Goal: Task Accomplishment & Management: Complete application form

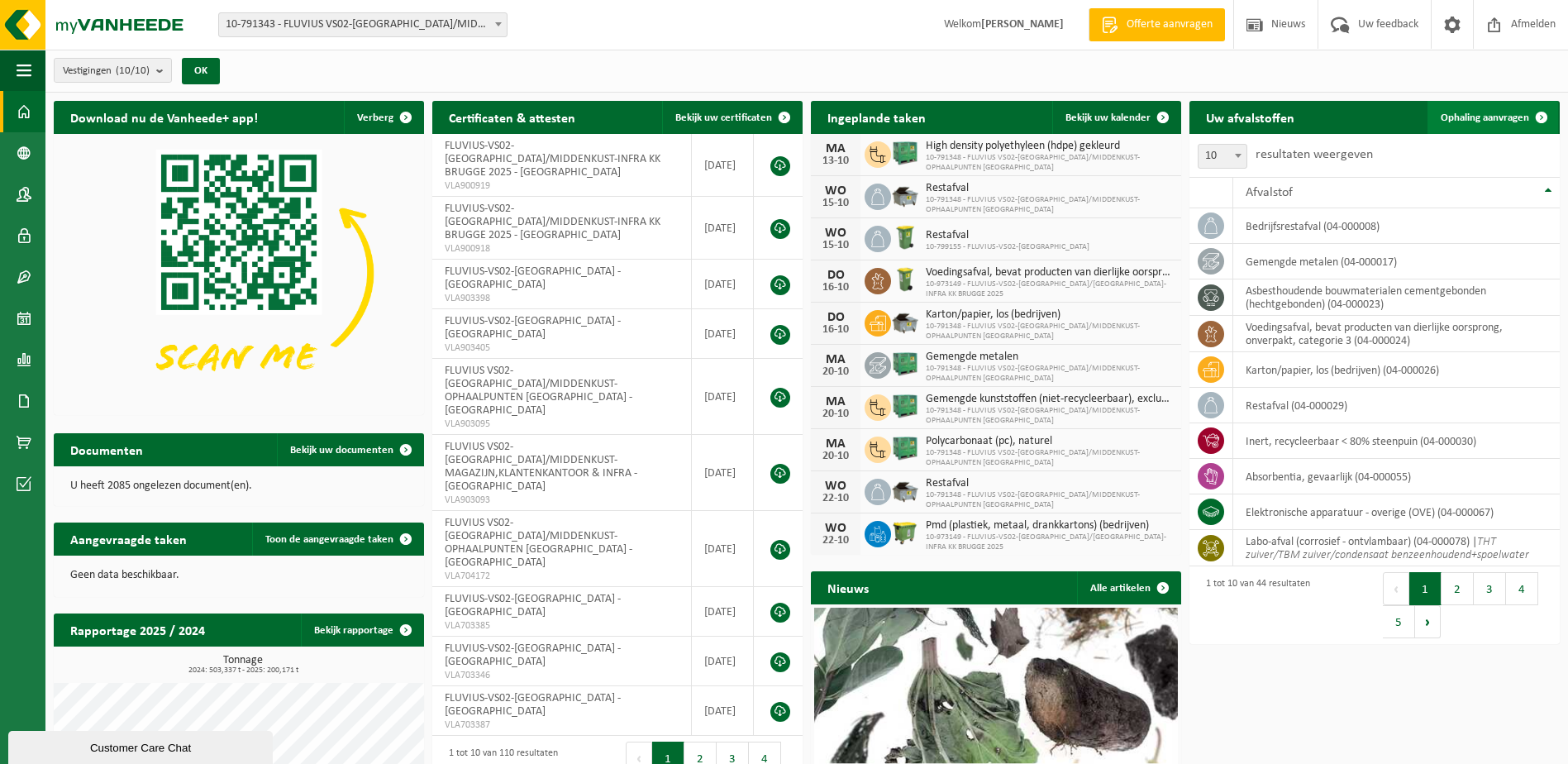
click at [1475, 120] on span "Ophaling aanvragen" at bounding box center [1484, 118] width 89 height 11
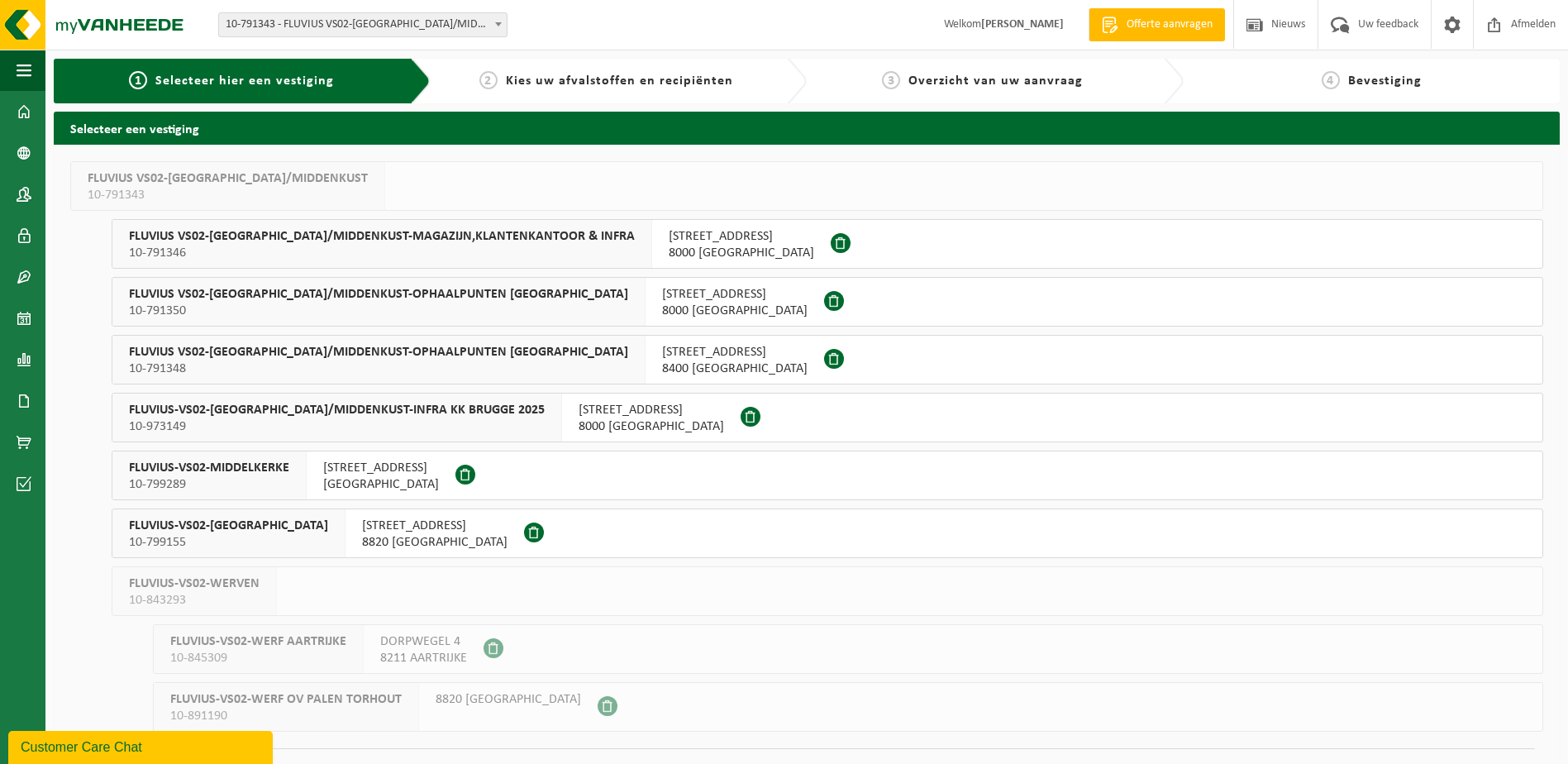
click at [255, 361] on span "10-791348" at bounding box center [378, 369] width 499 height 17
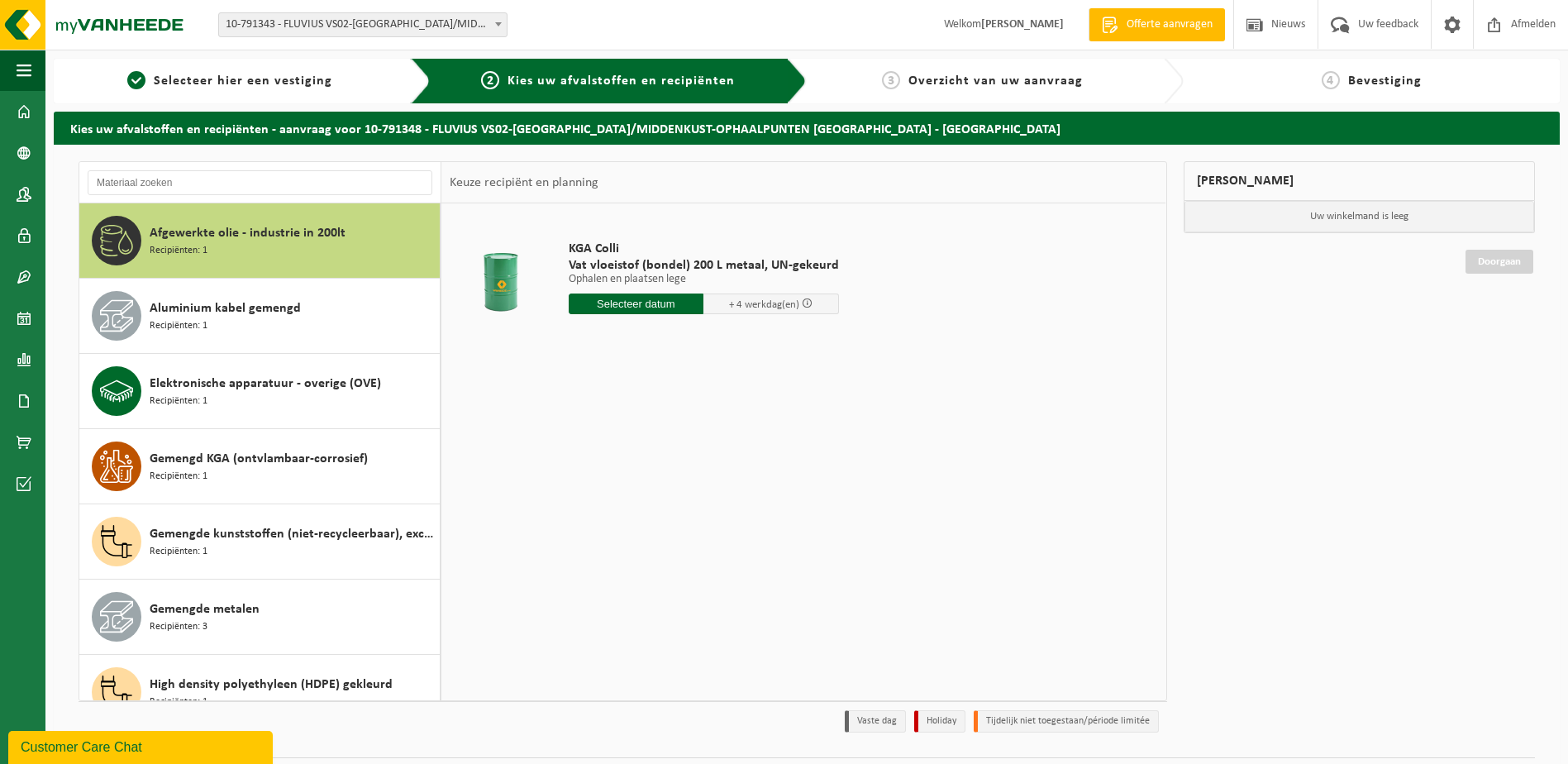
click at [560, 188] on div "Keuze recipiënt en planning" at bounding box center [524, 183] width 165 height 41
click at [553, 191] on div "Keuze recipiënt en planning" at bounding box center [524, 183] width 165 height 41
click at [527, 185] on div "Keuze recipiënt en planning" at bounding box center [524, 183] width 165 height 41
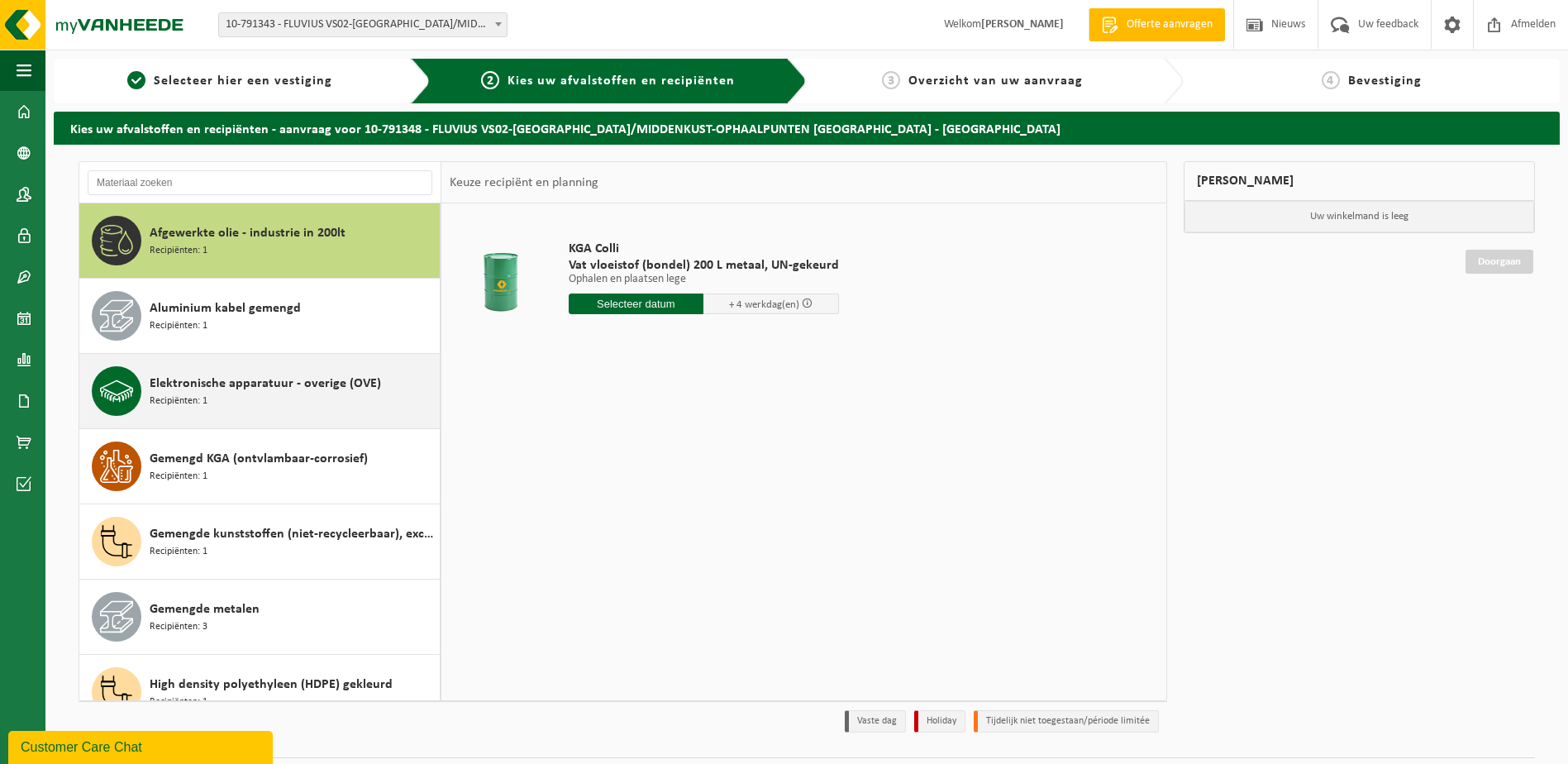
click at [194, 380] on span "Elektronische apparatuur - overige (OVE)" at bounding box center [265, 384] width 231 height 20
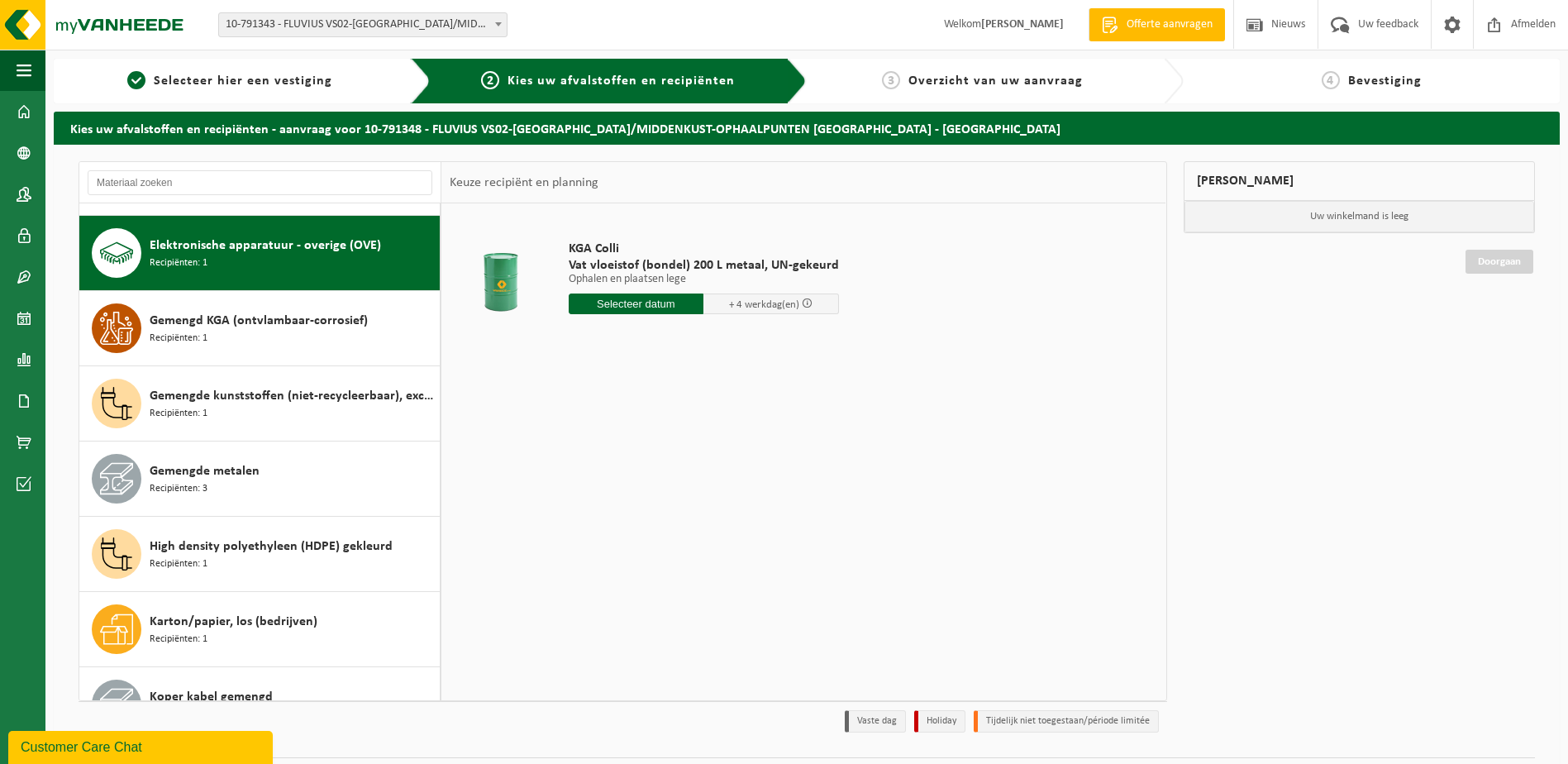
scroll to position [151, 0]
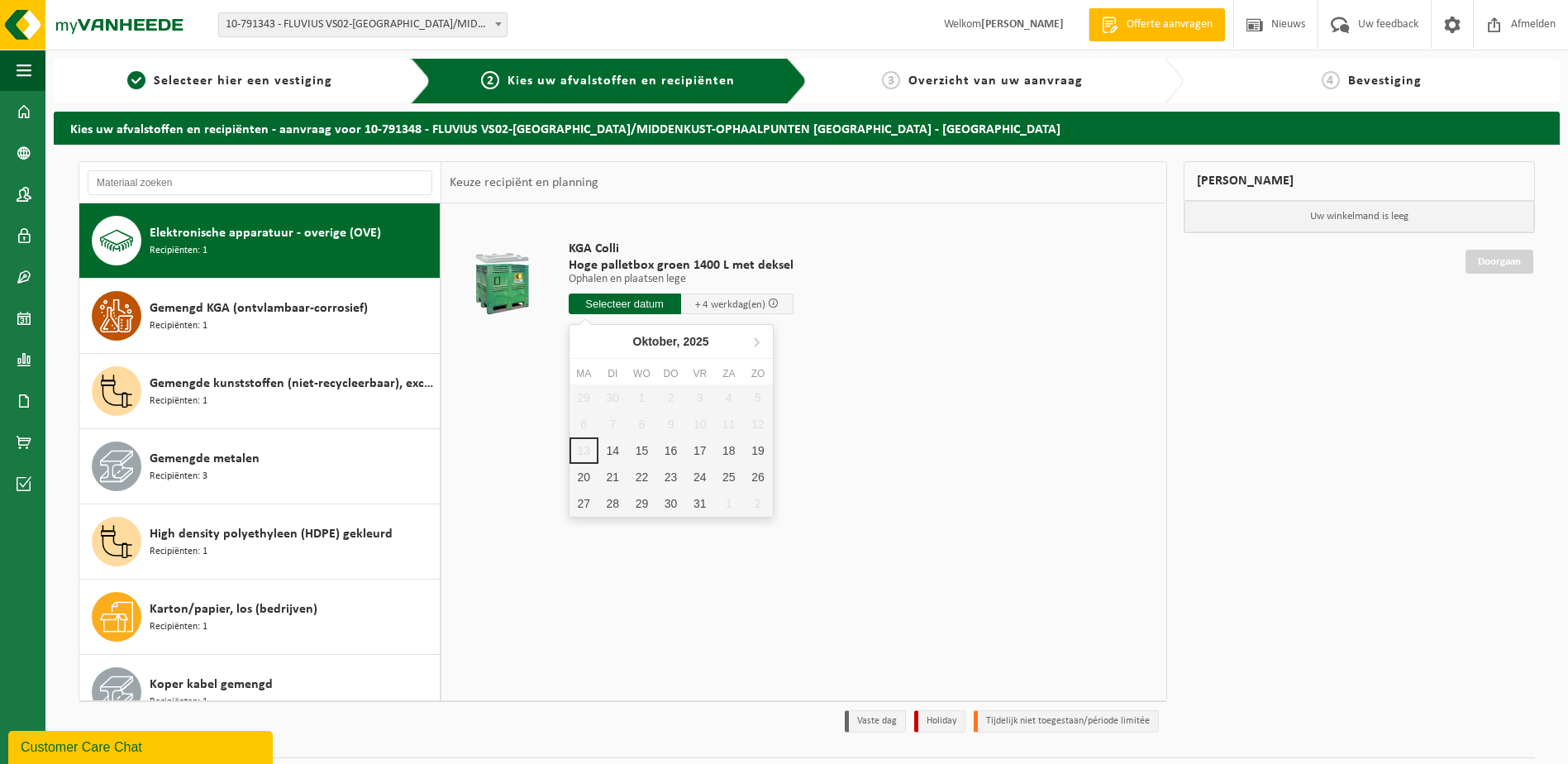
click at [632, 306] on input "text" at bounding box center [625, 303] width 113 height 21
click at [613, 456] on div "14" at bounding box center [612, 451] width 29 height 27
type input "Van 2025-10-14"
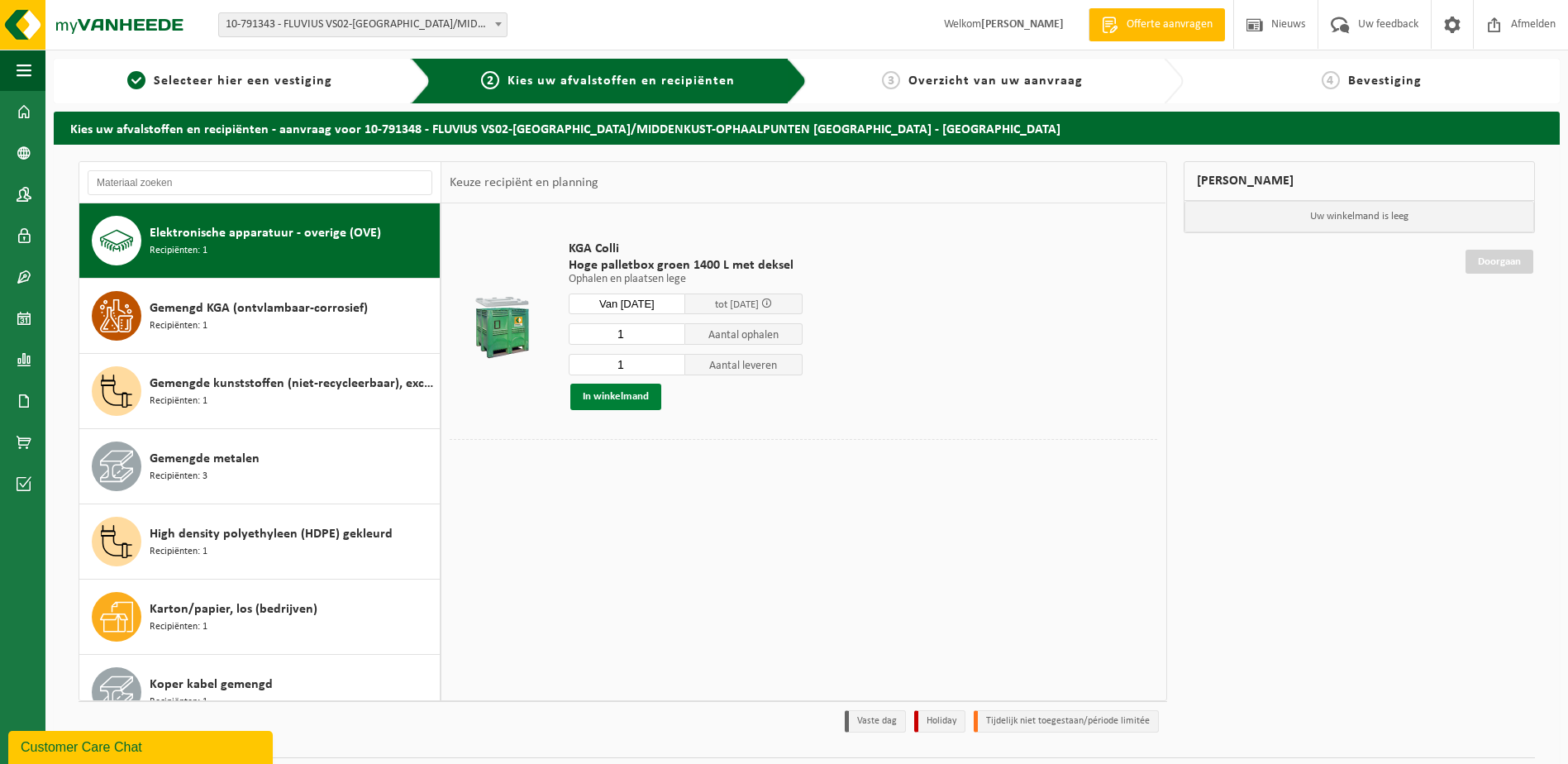
click at [594, 395] on button "In winkelmand" at bounding box center [615, 397] width 91 height 27
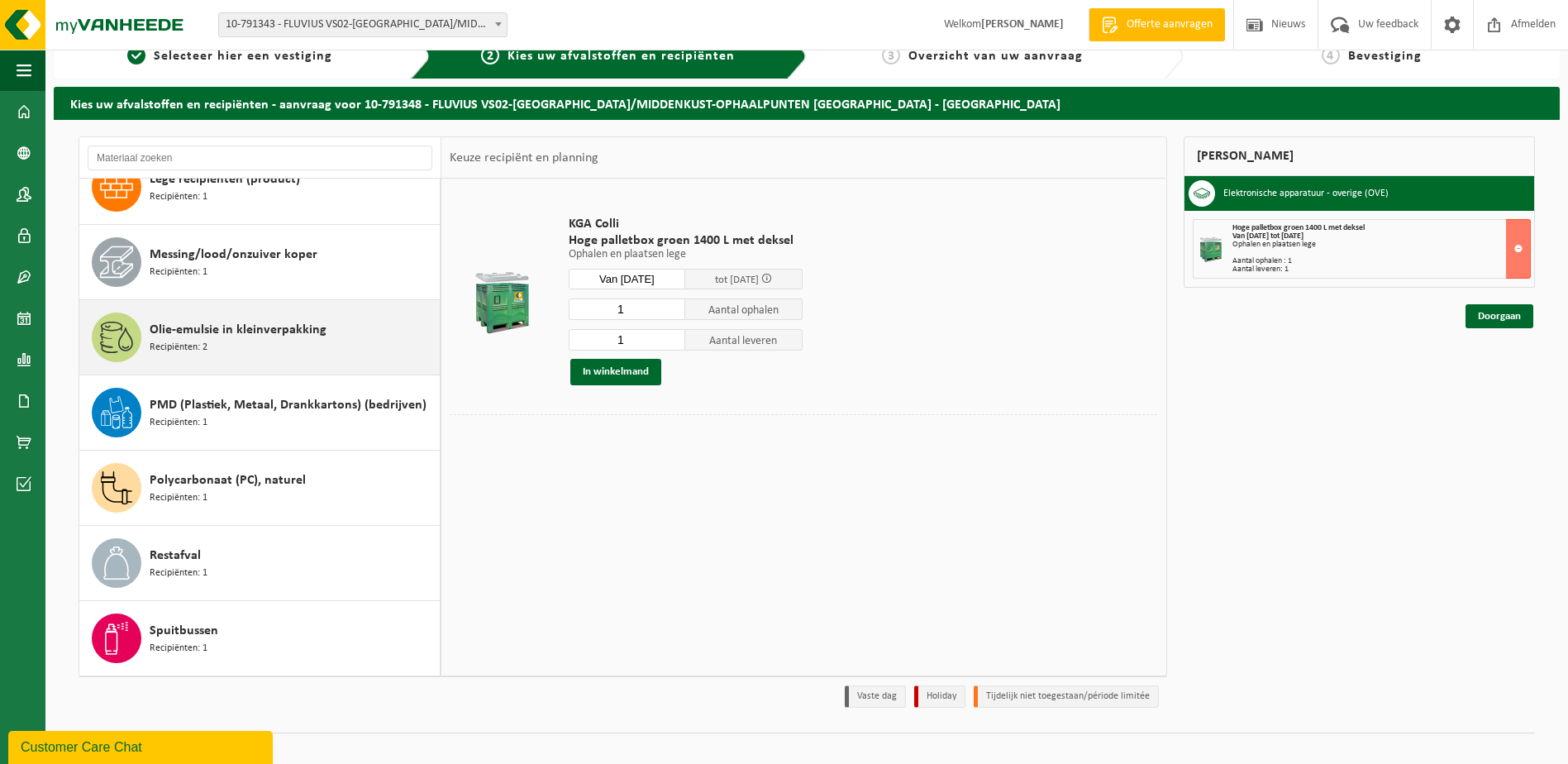
scroll to position [44, 0]
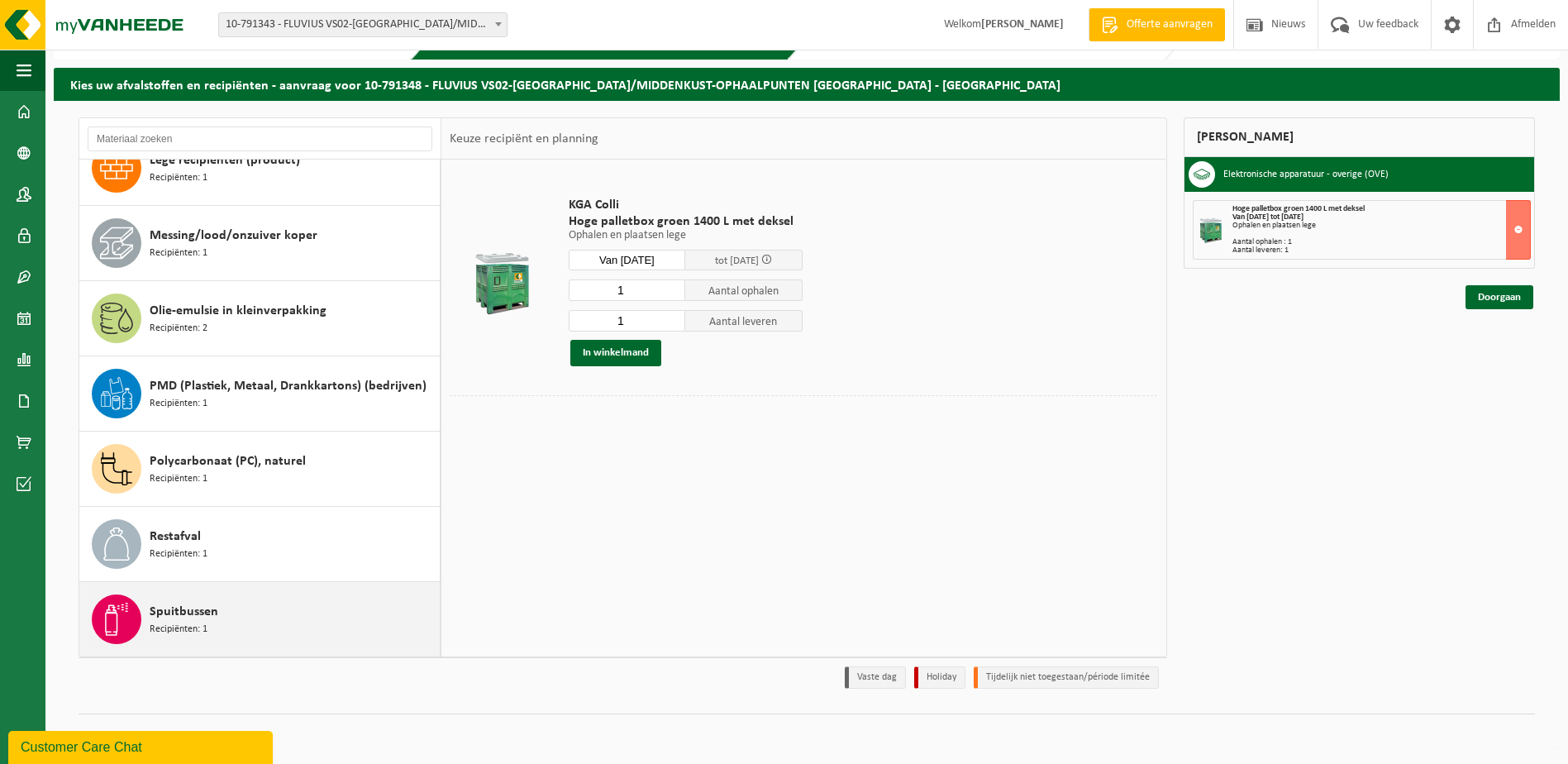
click at [177, 630] on span "Recipiënten: 1" at bounding box center [178, 630] width 58 height 16
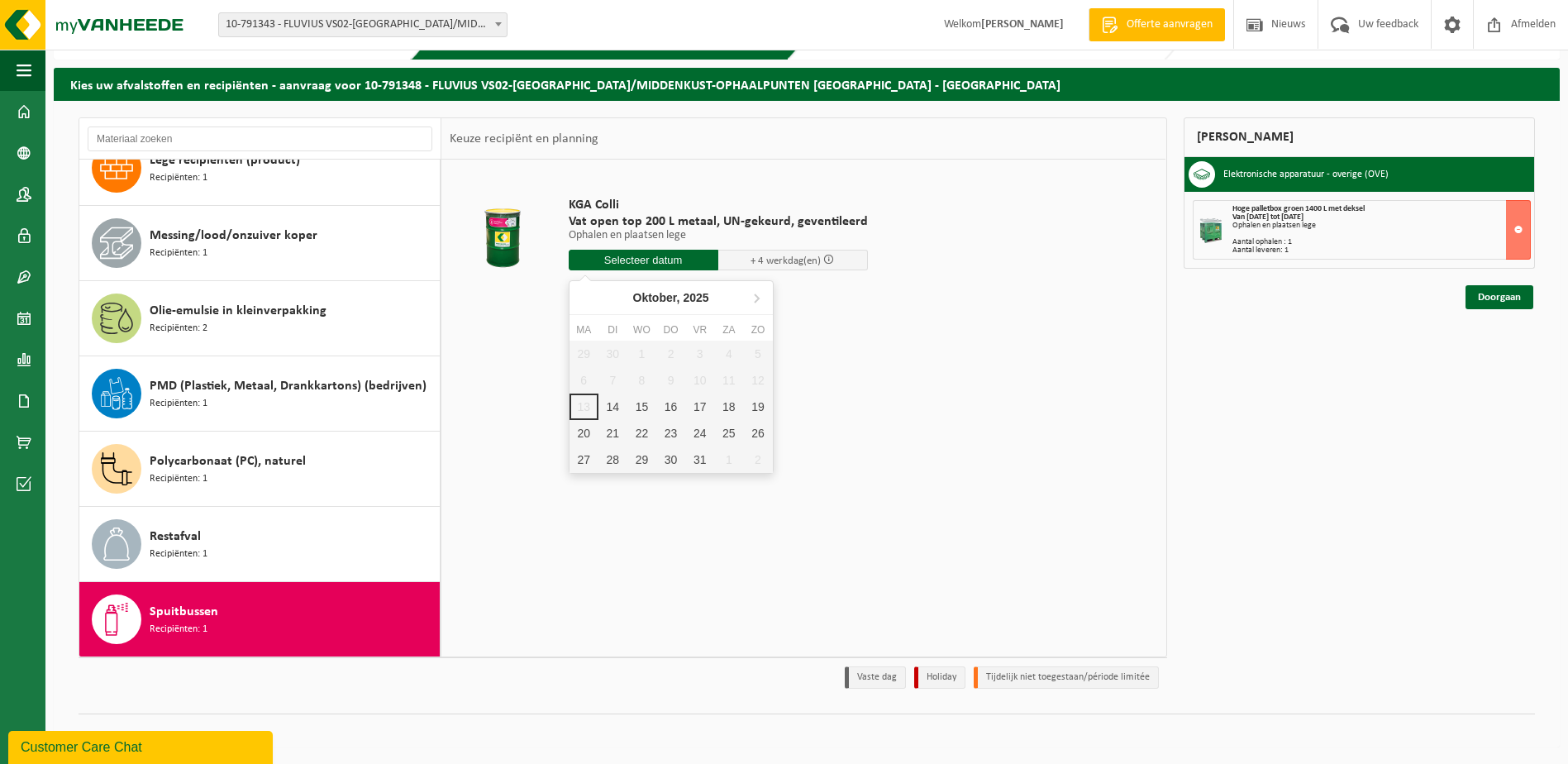
click at [629, 259] on input "text" at bounding box center [644, 259] width 150 height 21
click at [617, 410] on div "14" at bounding box center [612, 407] width 29 height 27
type input "Van 2025-10-14"
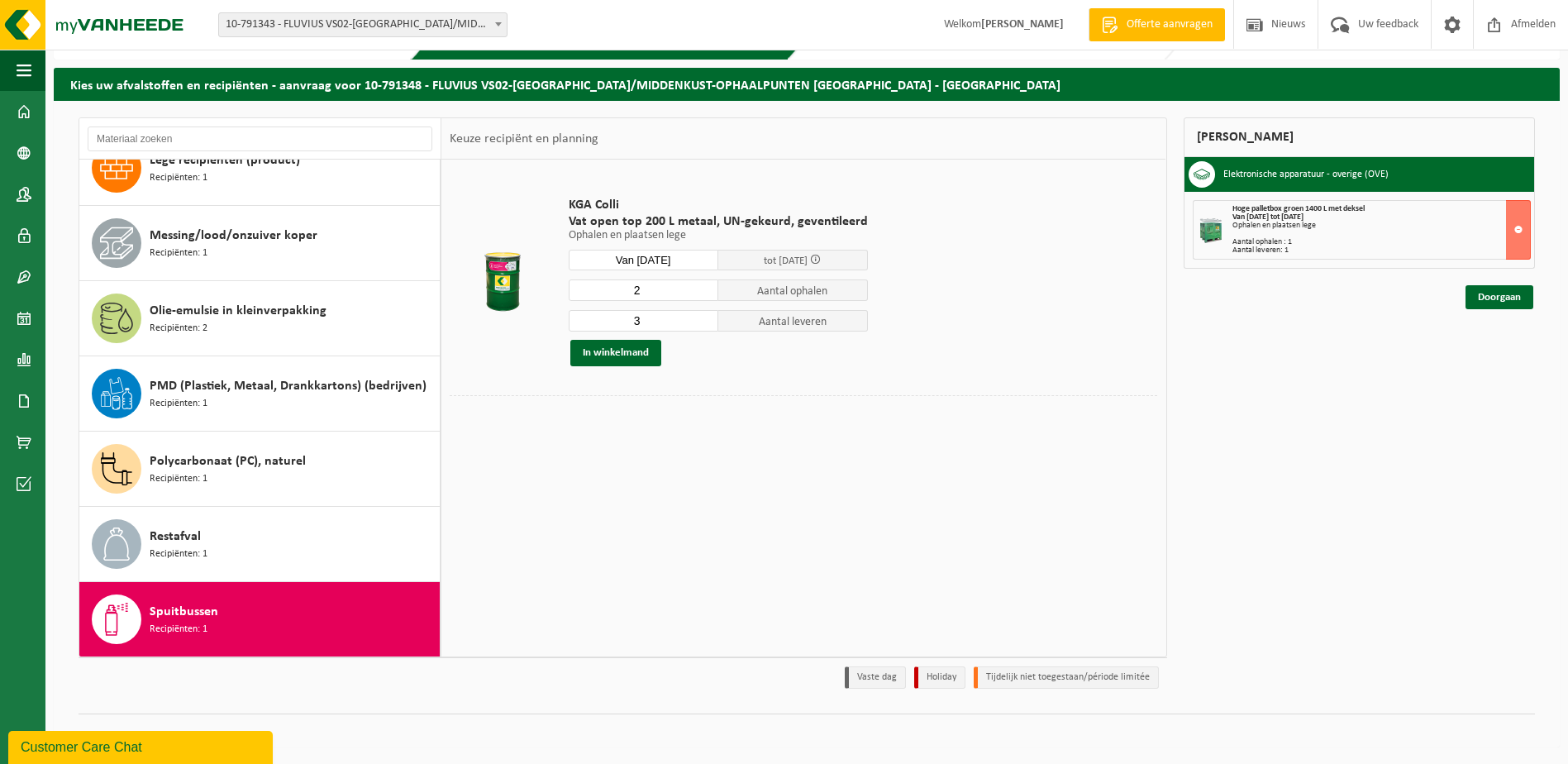
click at [702, 294] on input "2" at bounding box center [644, 290] width 150 height 22
type input "1"
click at [702, 295] on input "1" at bounding box center [644, 290] width 150 height 22
click at [703, 330] on input "3" at bounding box center [644, 321] width 150 height 22
click at [703, 327] on input "2" at bounding box center [644, 321] width 150 height 22
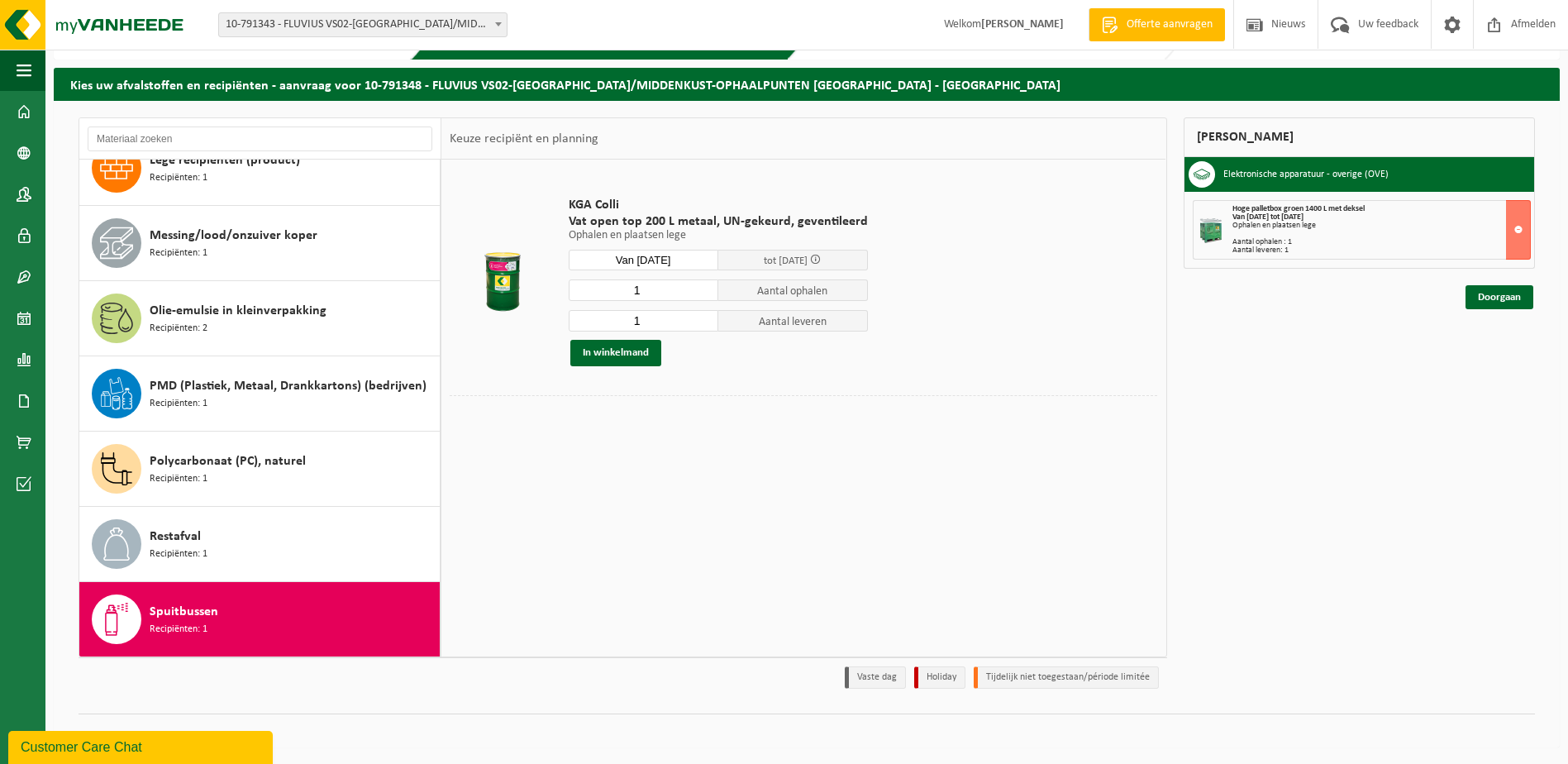
type input "1"
click at [703, 327] on input "1" at bounding box center [644, 321] width 150 height 22
click at [615, 347] on button "In winkelmand" at bounding box center [615, 353] width 91 height 27
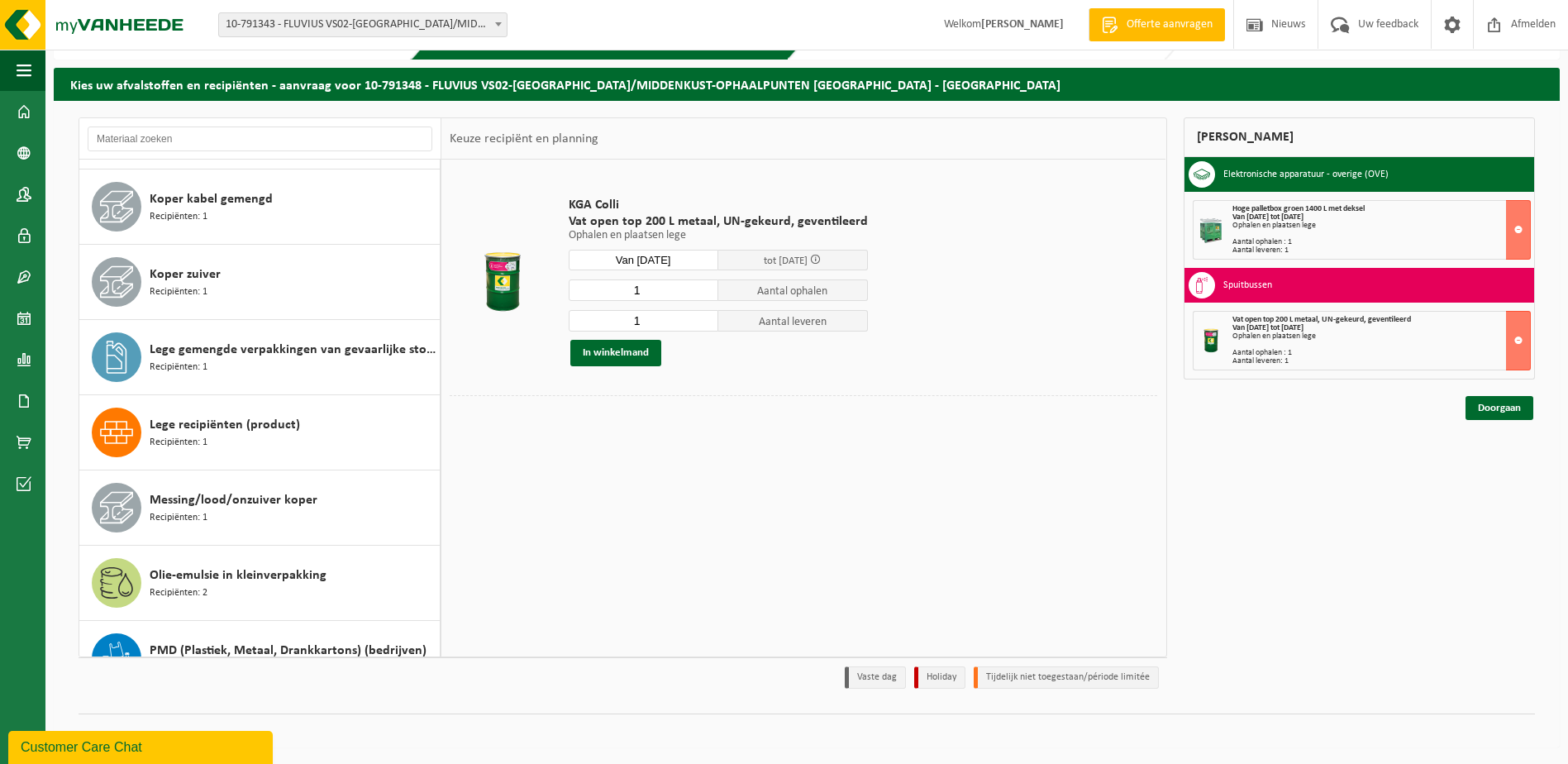
scroll to position [560, 0]
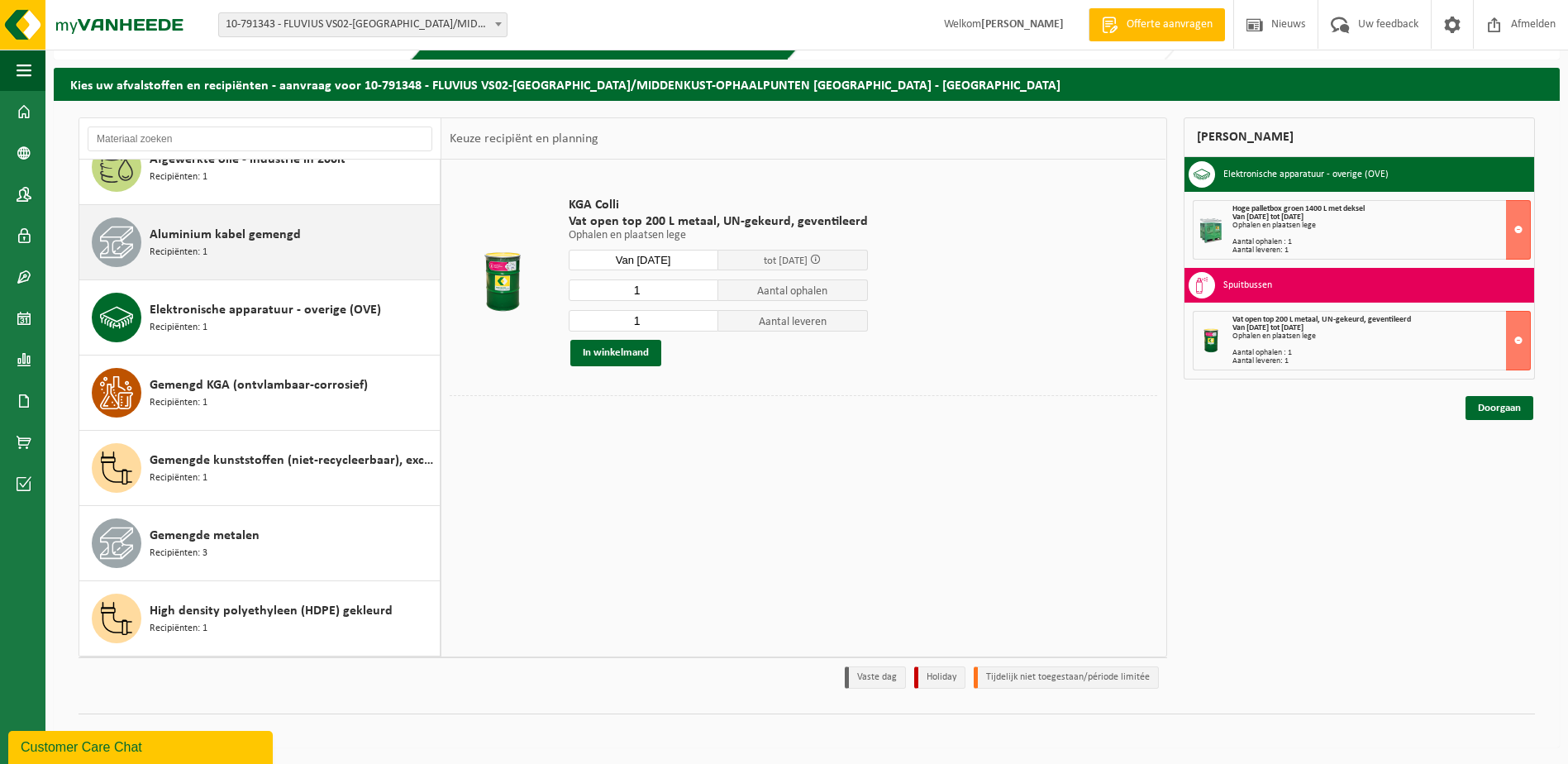
click at [301, 205] on div "Aluminium kabel gemengd Recipiënten: 1" at bounding box center [260, 242] width 361 height 75
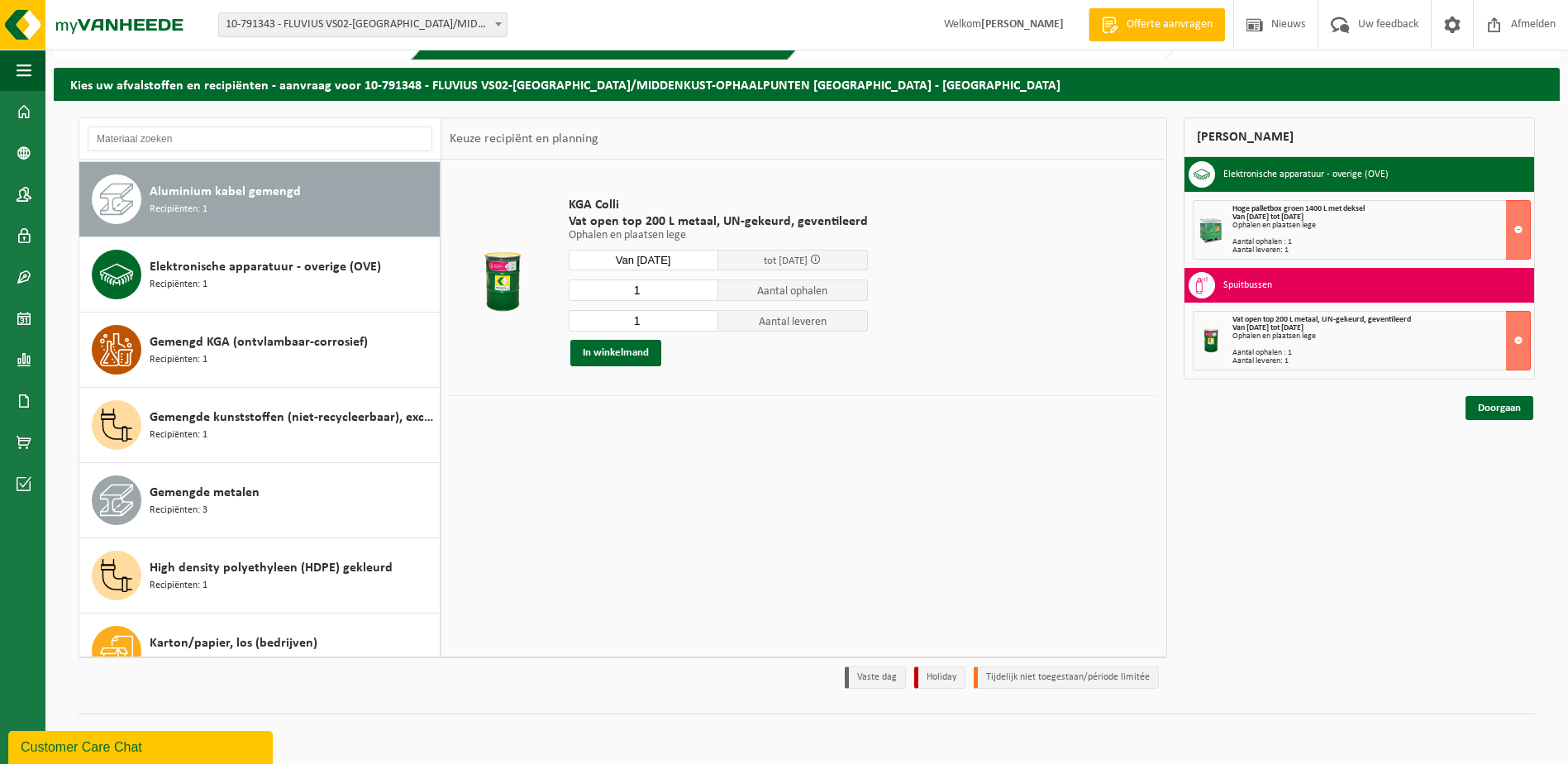
scroll to position [75, 0]
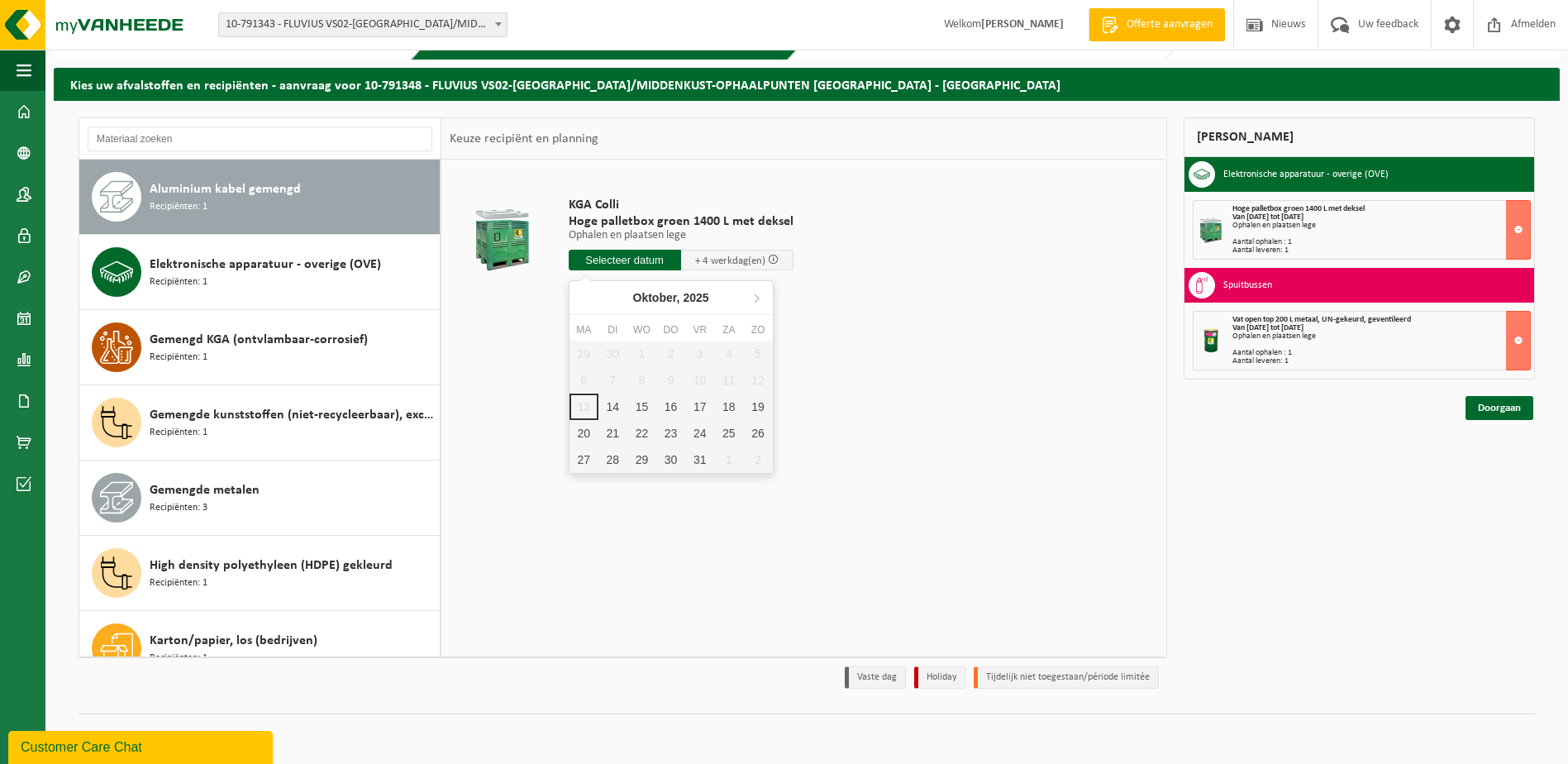
click at [580, 260] on input "text" at bounding box center [625, 259] width 113 height 21
click at [610, 403] on div "14" at bounding box center [612, 407] width 29 height 27
type input "Van 2025-10-14"
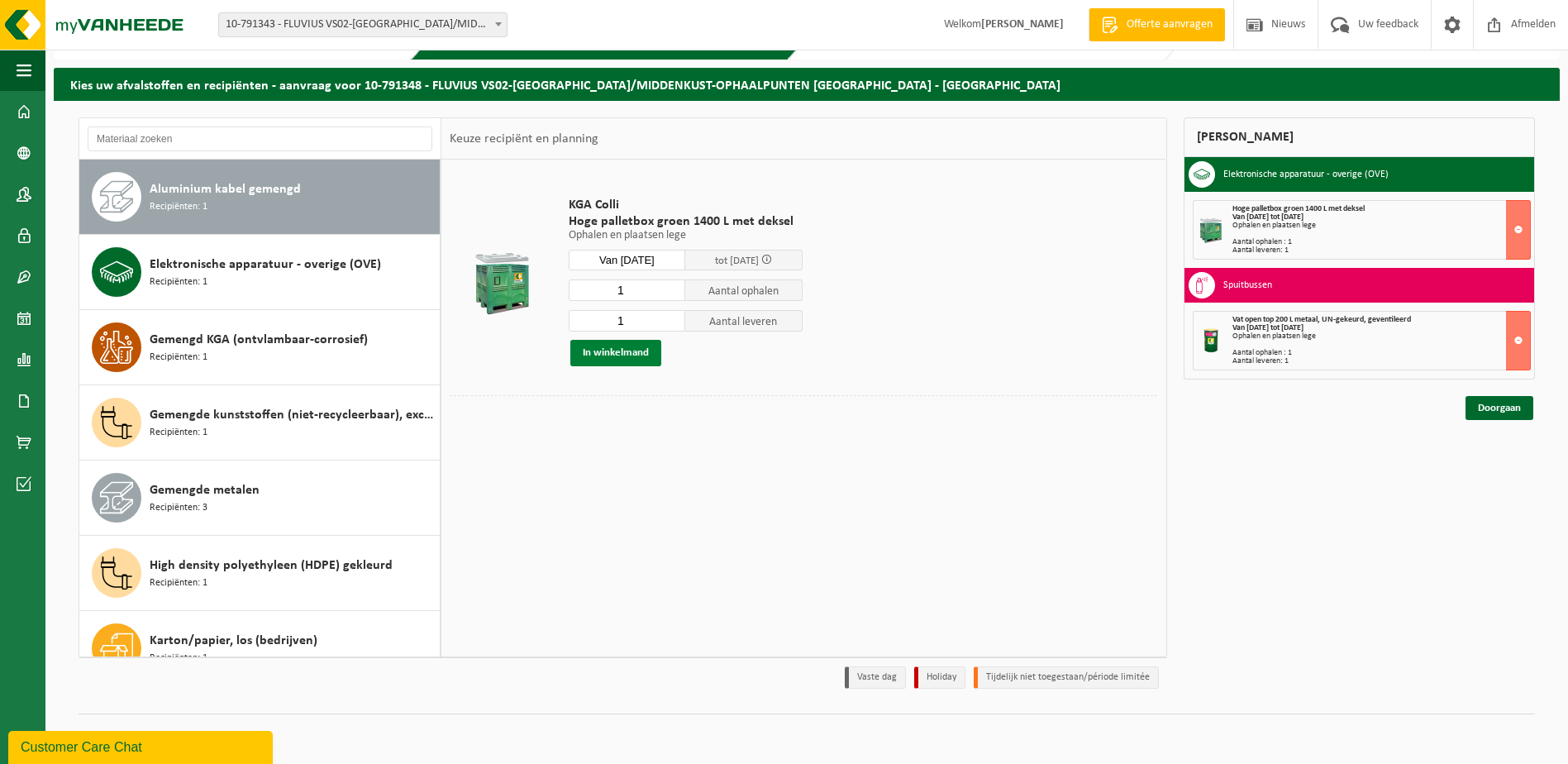
click at [589, 348] on button "In winkelmand" at bounding box center [615, 353] width 91 height 27
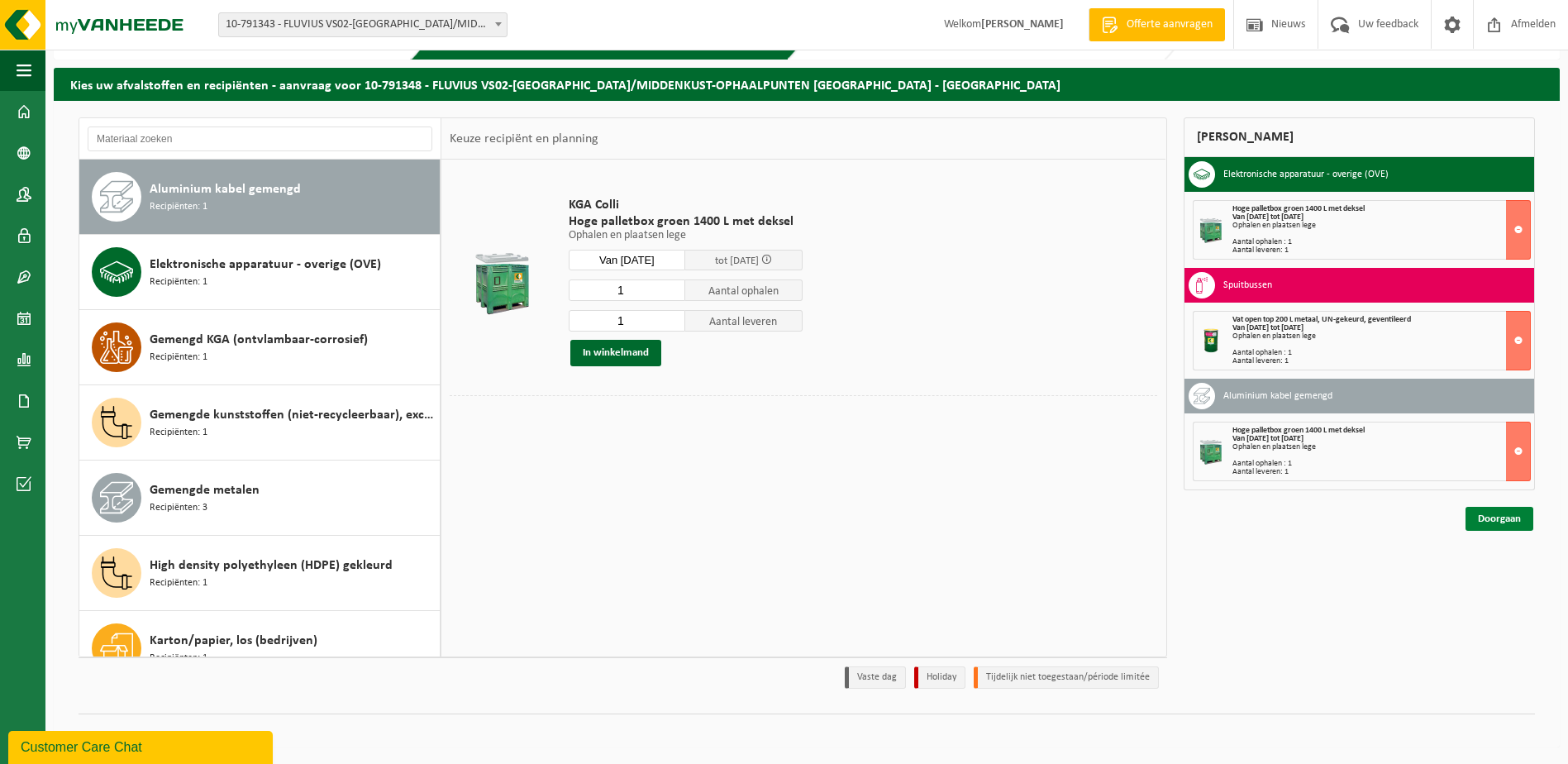
click at [1491, 516] on link "Doorgaan" at bounding box center [1499, 519] width 68 height 24
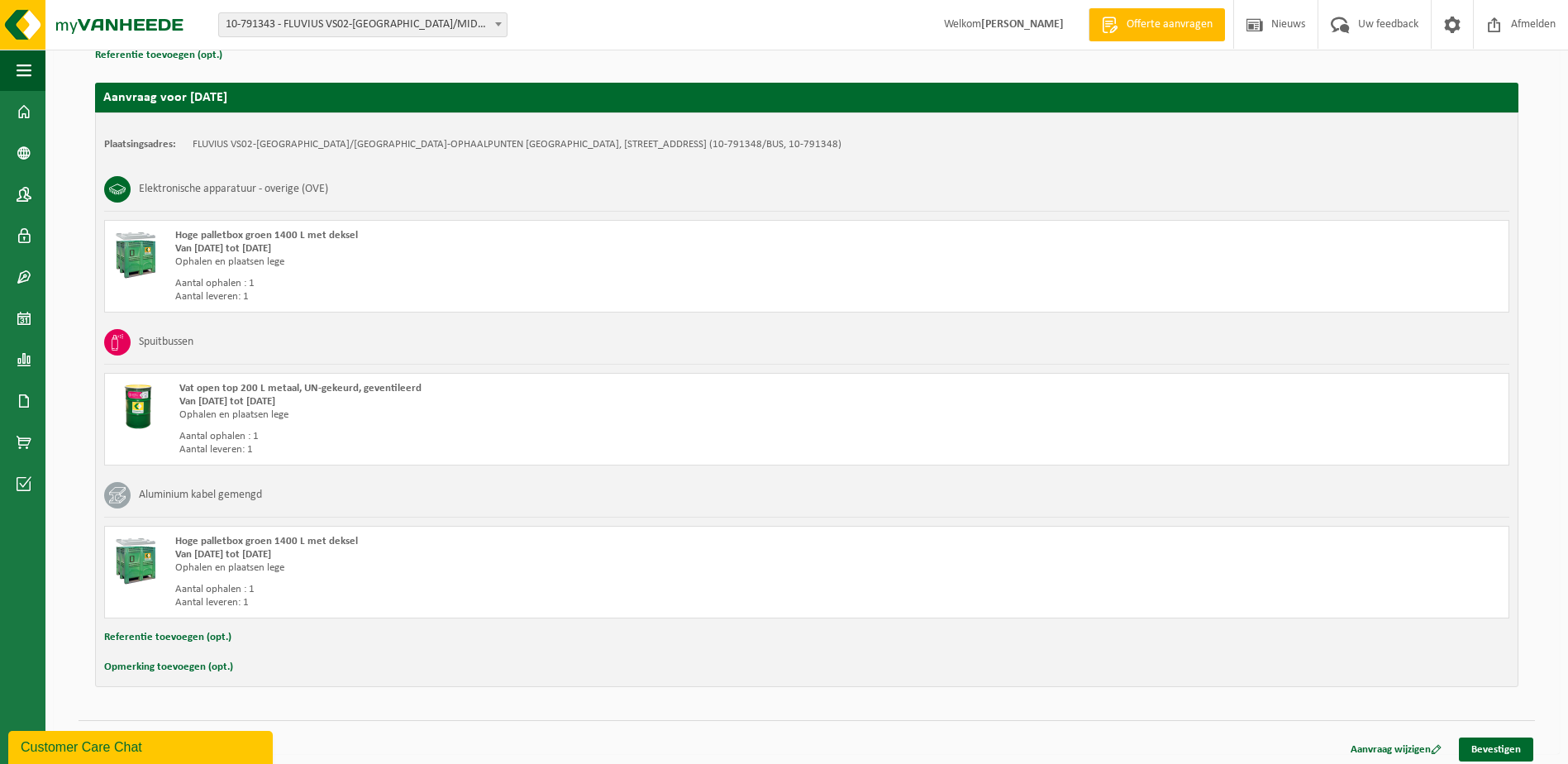
scroll to position [264, 0]
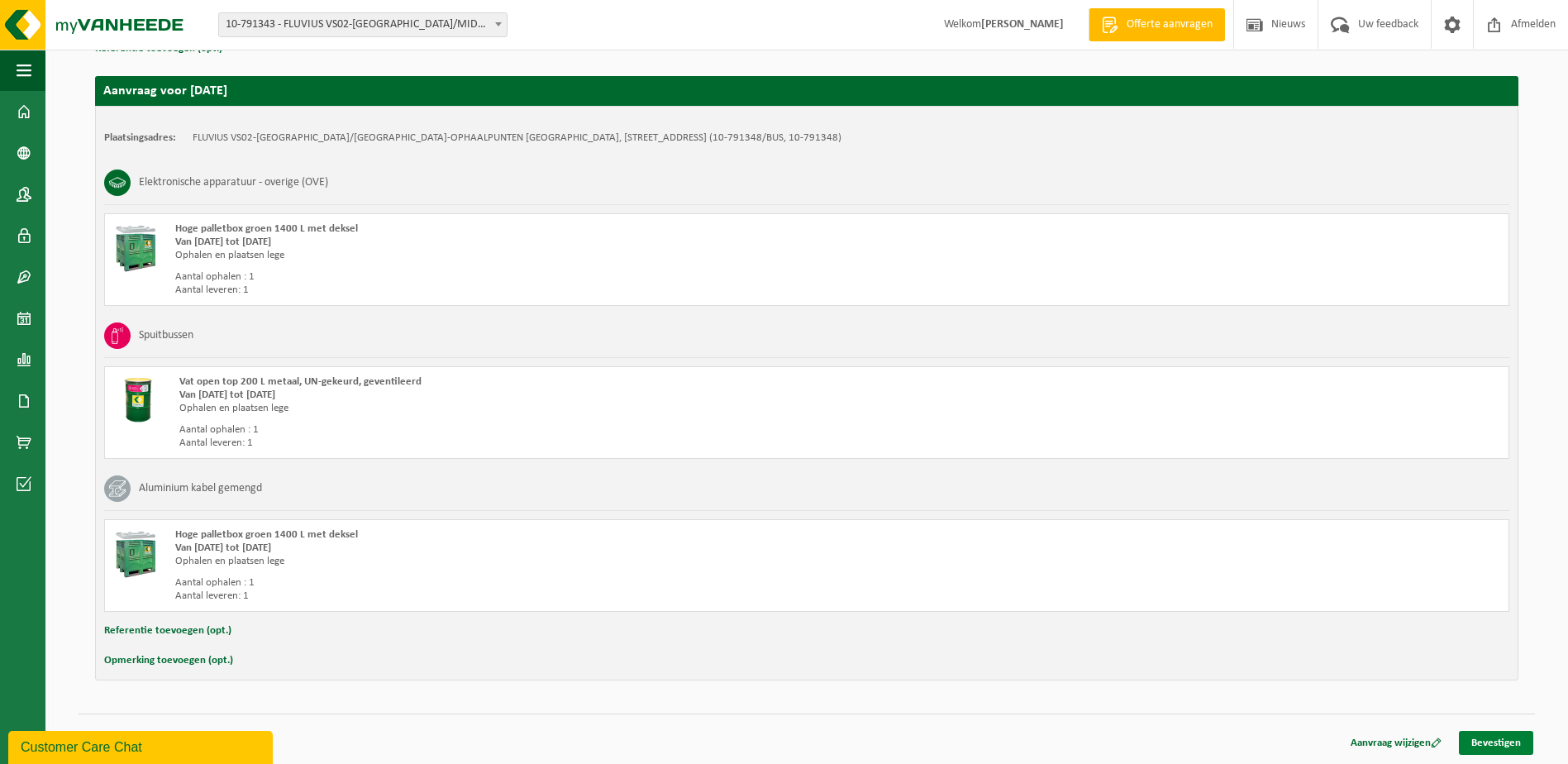
click at [1479, 745] on link "Bevestigen" at bounding box center [1496, 743] width 75 height 24
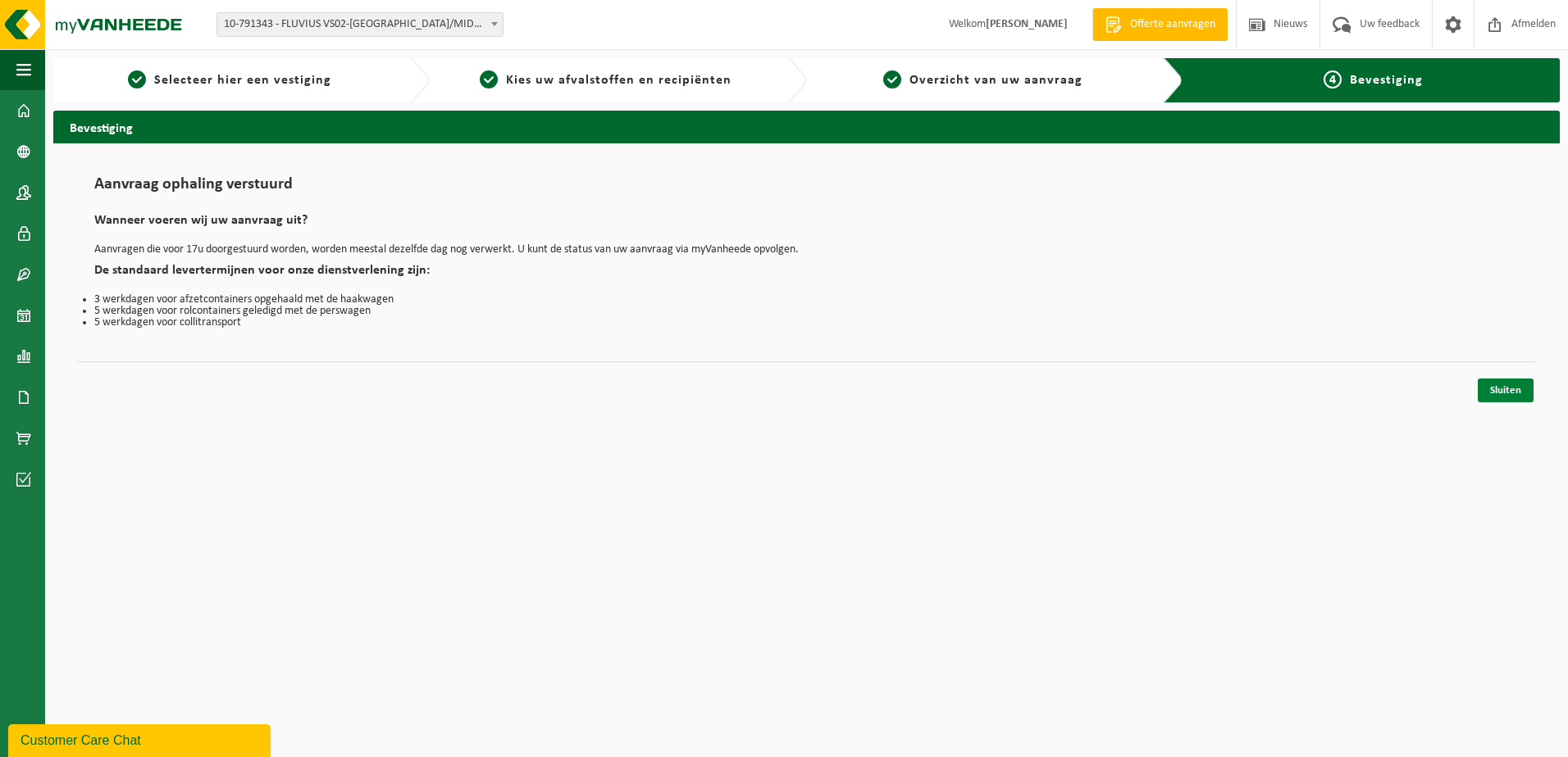
click at [1504, 384] on link "Sluiten" at bounding box center [1505, 390] width 55 height 24
